Goal: Task Accomplishment & Management: Use online tool/utility

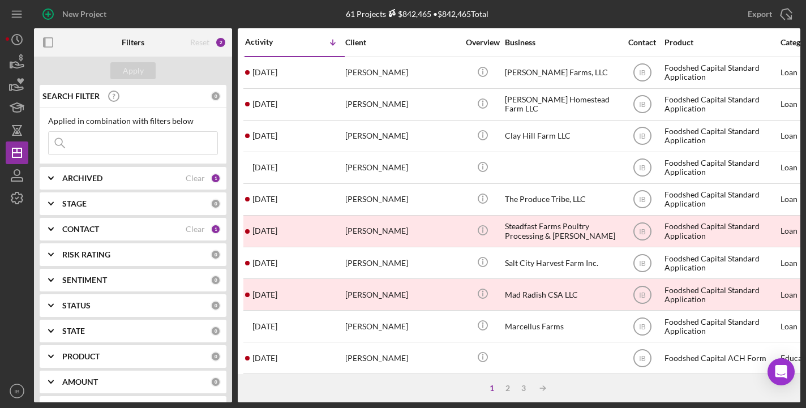
click at [156, 143] on input at bounding box center [133, 143] width 169 height 23
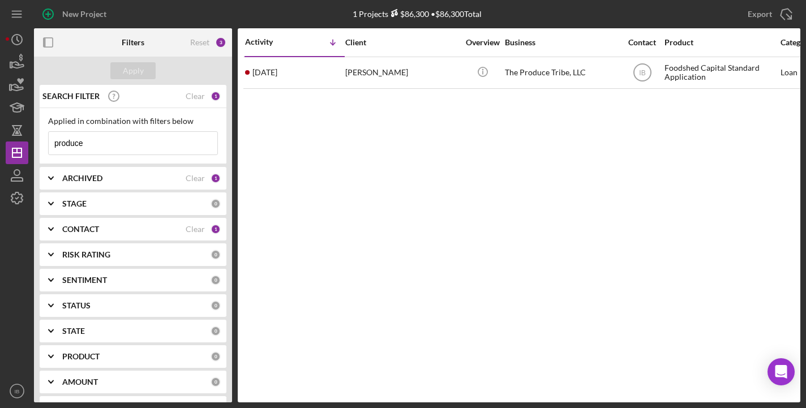
type input "produce"
click at [412, 83] on div "[PERSON_NAME]" at bounding box center [401, 73] width 113 height 30
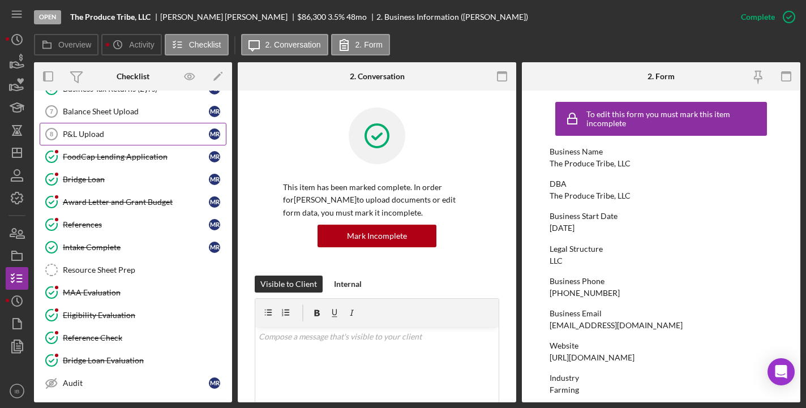
scroll to position [209, 0]
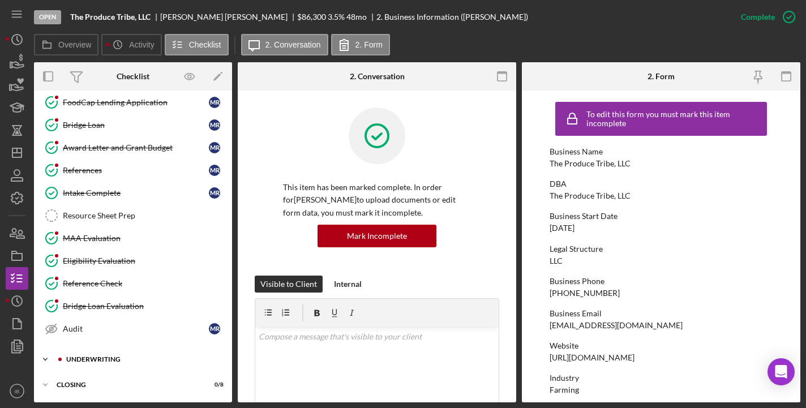
click at [107, 361] on div "Underwriting" at bounding box center [142, 359] width 152 height 7
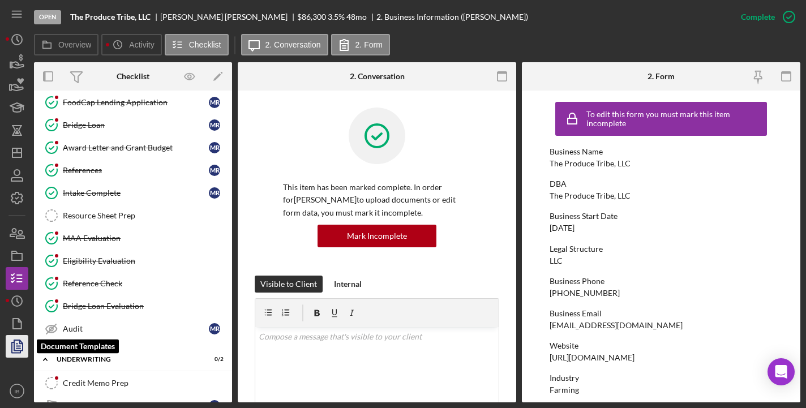
click at [14, 342] on polygon "button" at bounding box center [18, 345] width 8 height 10
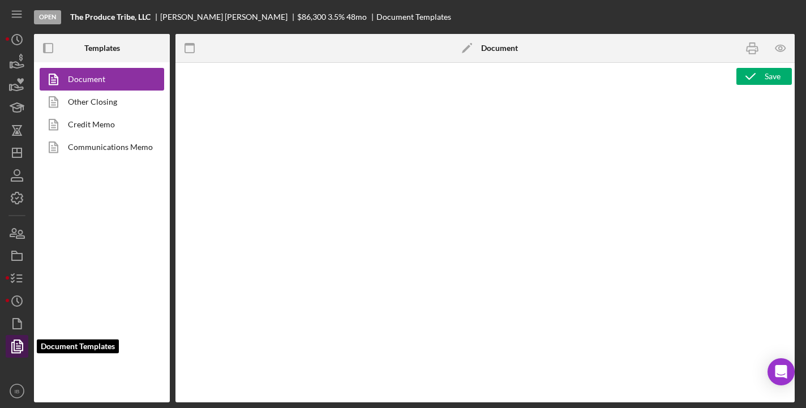
type textarea "<h1 style="text-align: left;">Resource Sheet</h1> <p class="p1">This resource s…"
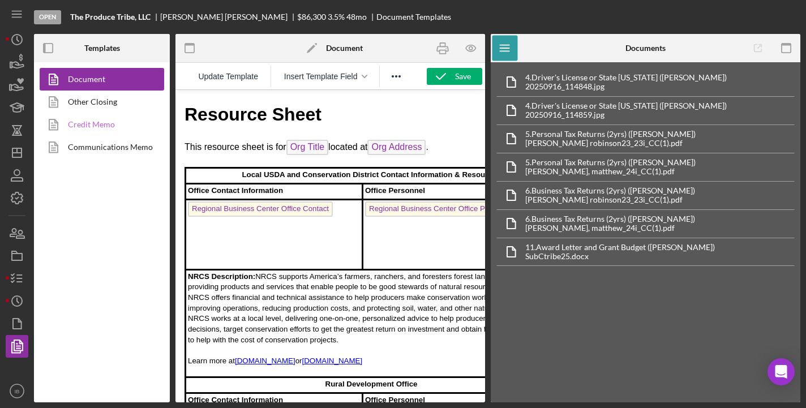
click at [108, 125] on link "Credit Memo" at bounding box center [99, 124] width 119 height 23
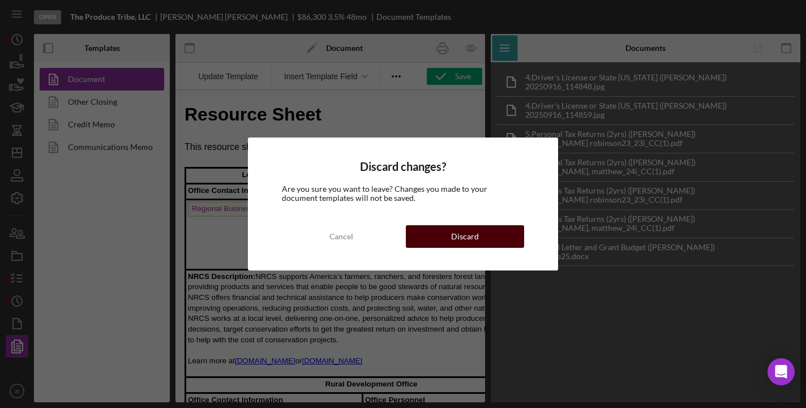
click at [486, 230] on button "Discard" at bounding box center [465, 236] width 118 height 23
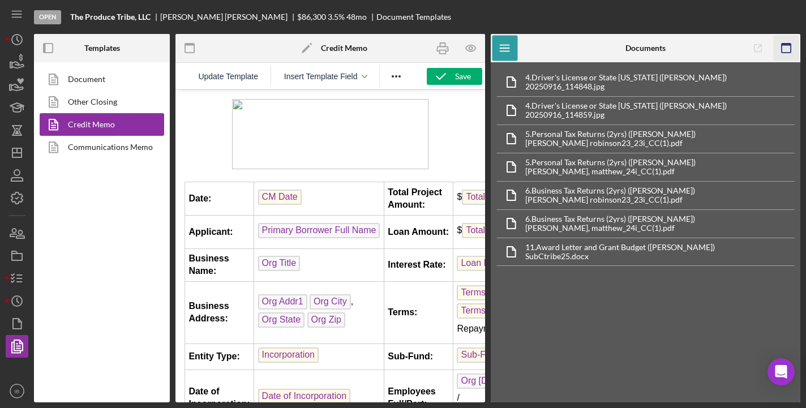
click at [786, 46] on icon "button" at bounding box center [785, 48] width 25 height 25
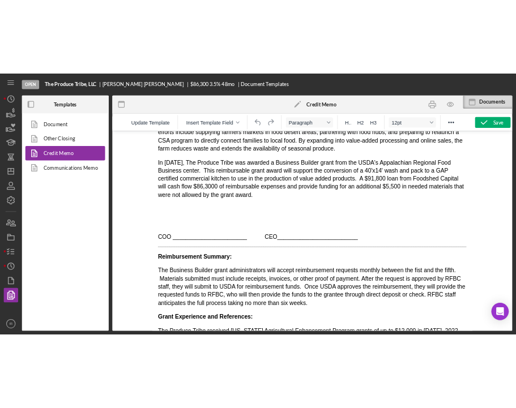
scroll to position [905, 0]
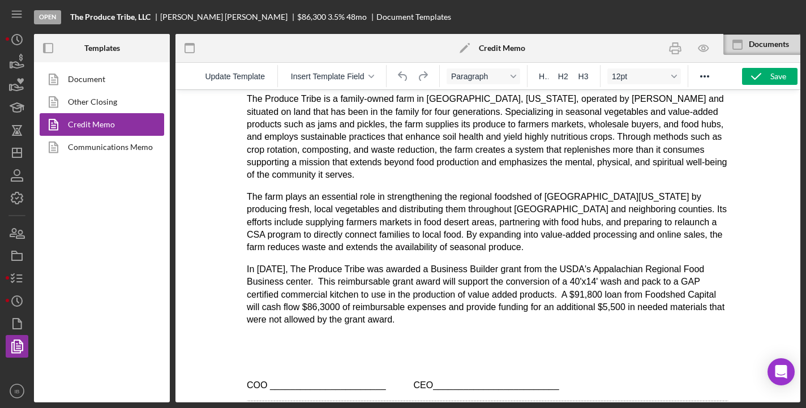
drag, startPoint x: 465, startPoint y: 323, endPoint x: 240, endPoint y: 103, distance: 314.6
copy body "The Produce Tribe is a family-owned farm in [GEOGRAPHIC_DATA], [US_STATE], oper…"
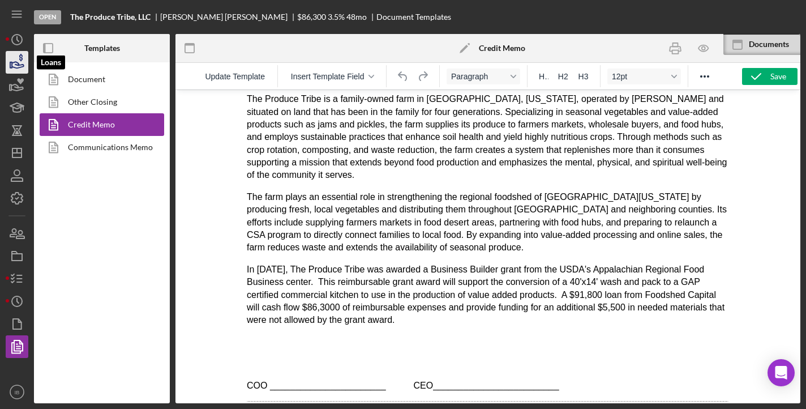
click at [19, 66] on icon "button" at bounding box center [17, 62] width 28 height 28
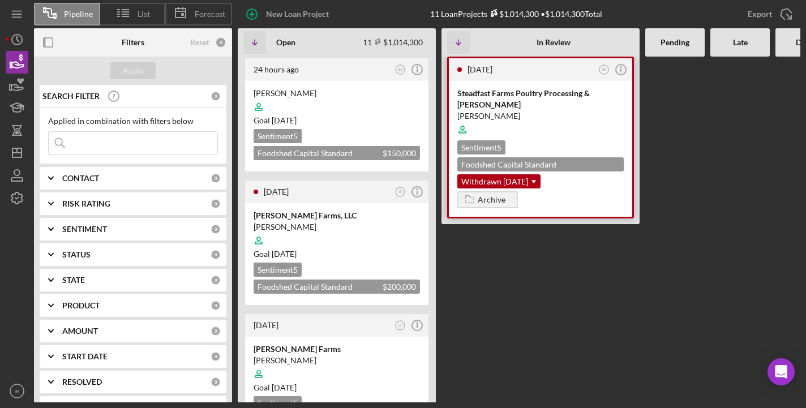
click at [513, 115] on div "[PERSON_NAME]" at bounding box center [540, 115] width 166 height 11
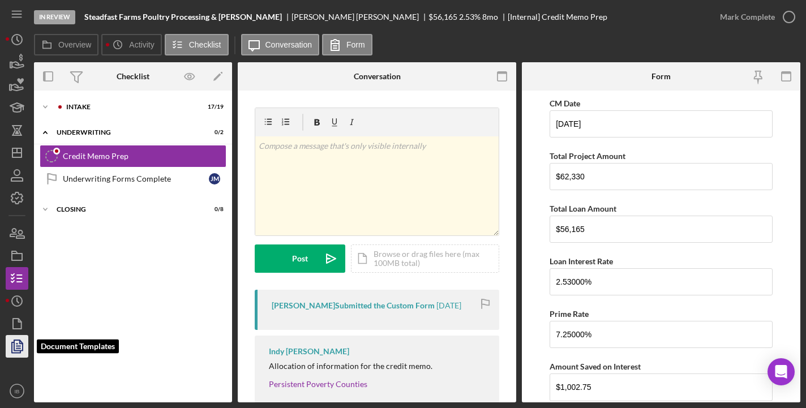
click at [19, 338] on icon "button" at bounding box center [17, 346] width 28 height 28
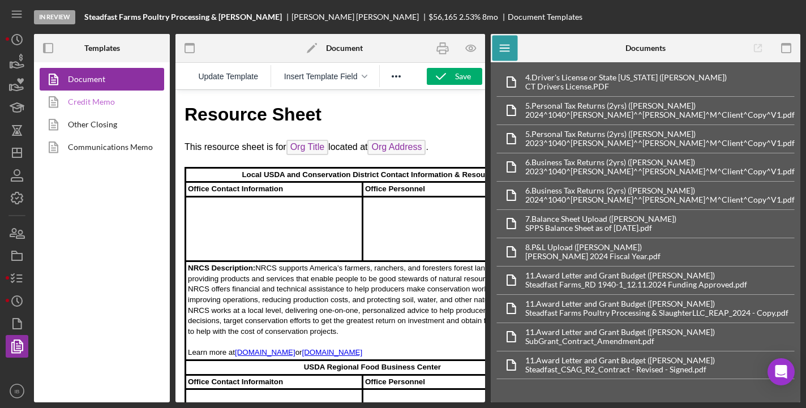
click at [106, 104] on link "Credit Memo" at bounding box center [99, 102] width 119 height 23
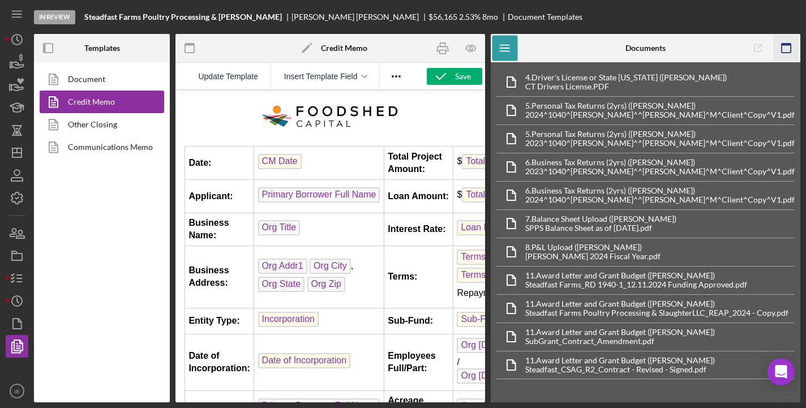
click at [792, 53] on icon "button" at bounding box center [785, 48] width 25 height 25
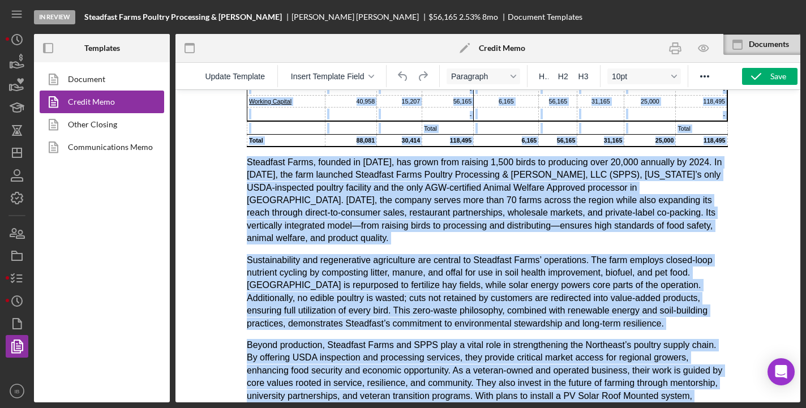
scroll to position [785, 0]
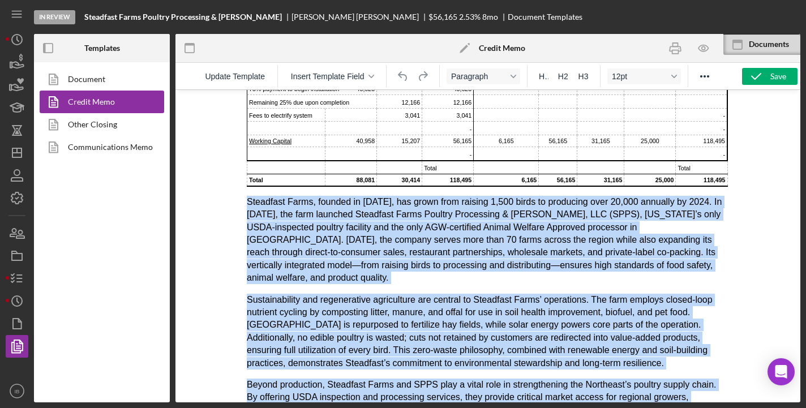
drag, startPoint x: 688, startPoint y: 188, endPoint x: 245, endPoint y: 202, distance: 443.4
copy body "Loremipsu Dolor, sitamet co 8627, adi elits doei tempori 4,299 utlab et dolorem…"
